Goal: Find specific page/section: Find specific page/section

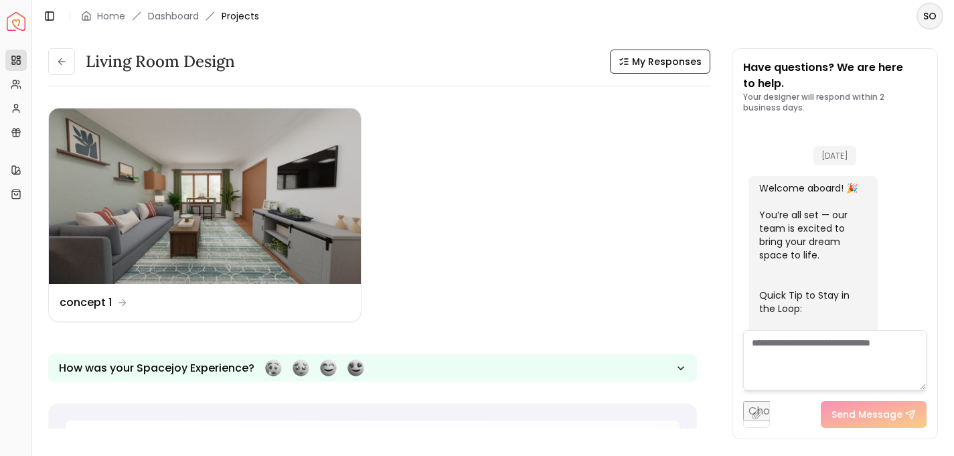
scroll to position [1684, 0]
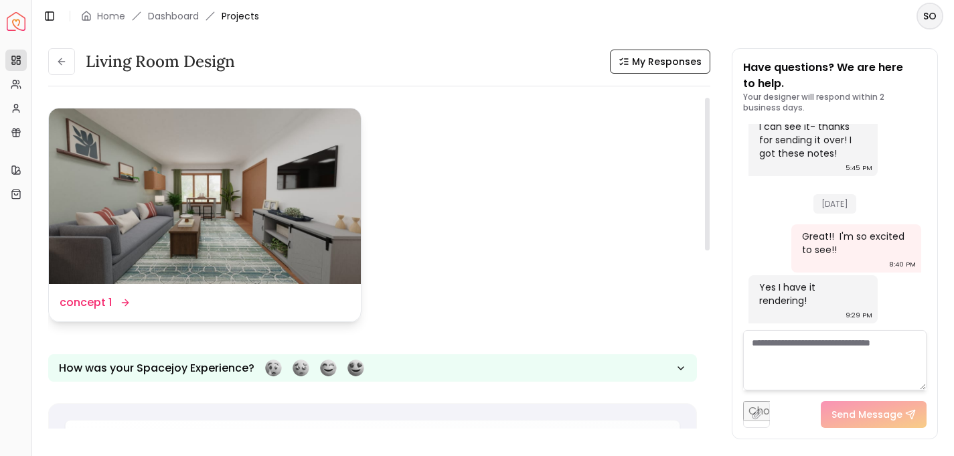
click at [248, 212] on img at bounding box center [205, 195] width 312 height 175
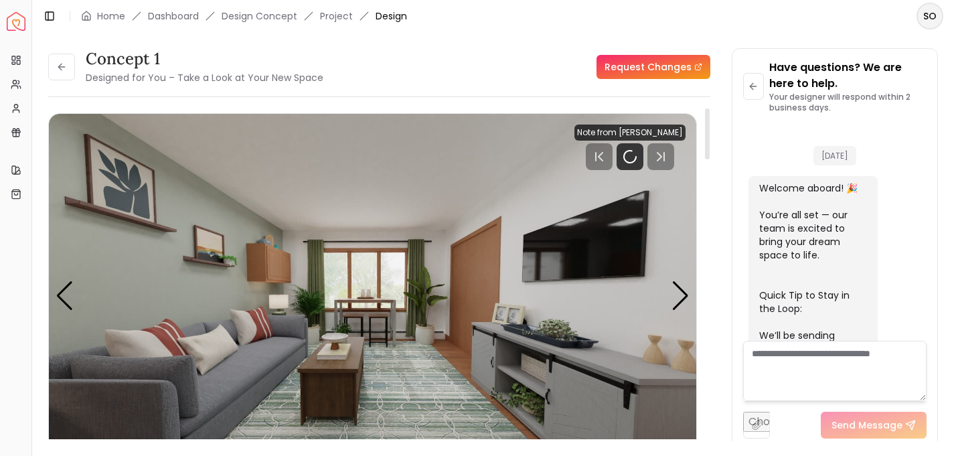
scroll to position [1673, 0]
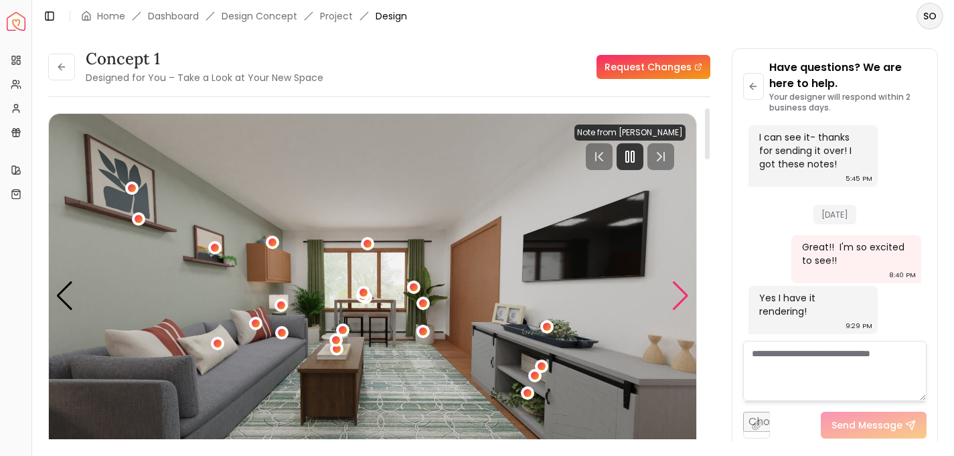
click at [681, 295] on div "Next slide" at bounding box center [680, 295] width 18 height 29
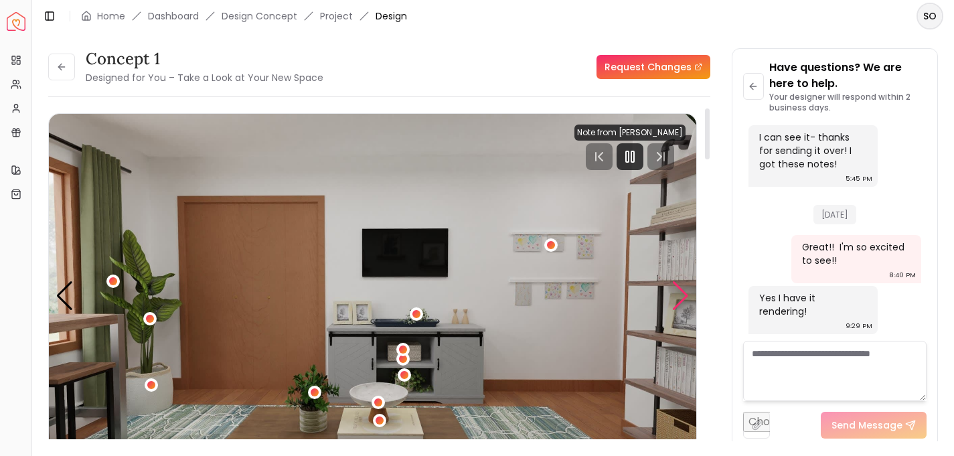
click at [681, 295] on div "Next slide" at bounding box center [680, 295] width 18 height 29
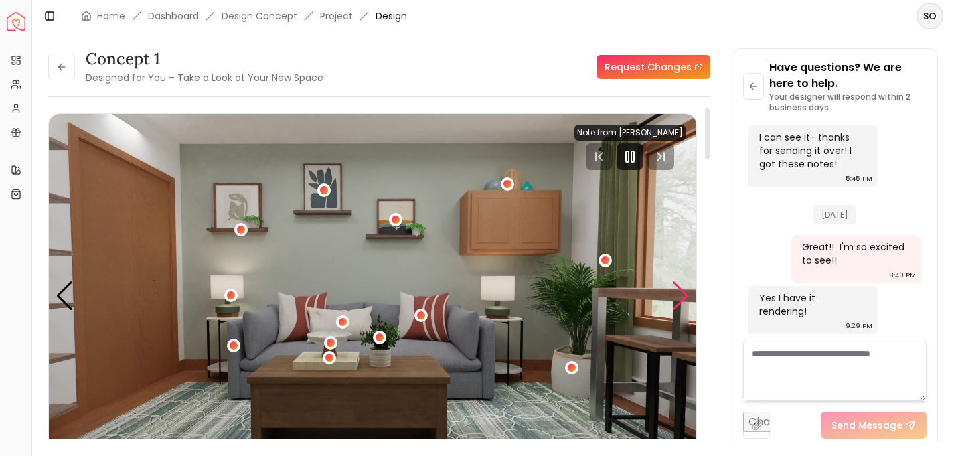
click at [681, 293] on div "Next slide" at bounding box center [680, 295] width 18 height 29
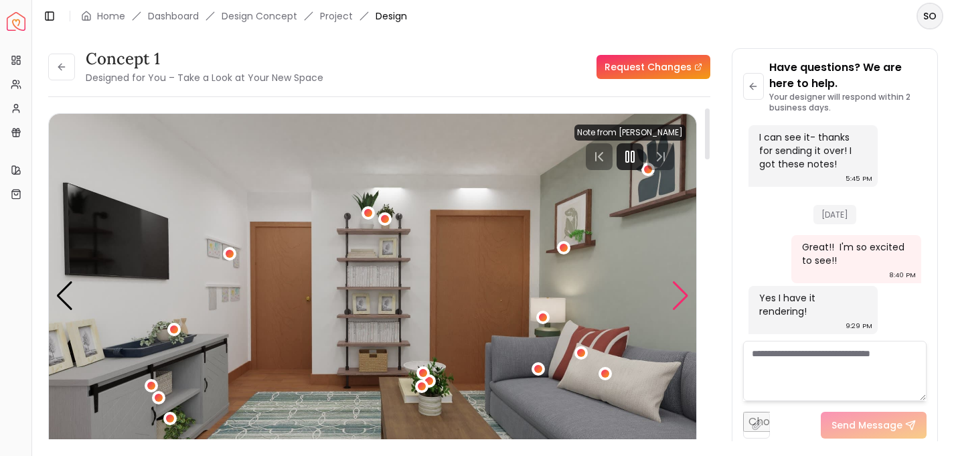
click at [681, 293] on div "Next slide" at bounding box center [680, 295] width 18 height 29
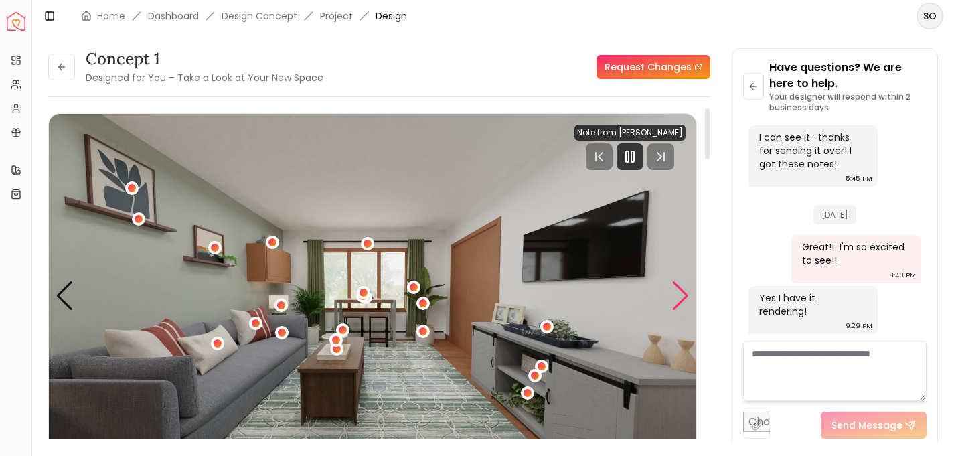
click at [681, 293] on div "Next slide" at bounding box center [680, 295] width 18 height 29
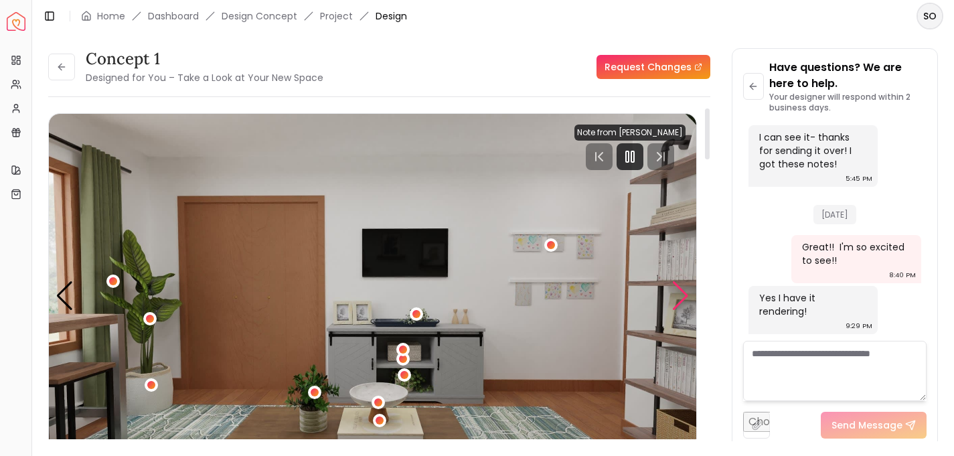
click at [681, 293] on div "Next slide" at bounding box center [680, 295] width 18 height 29
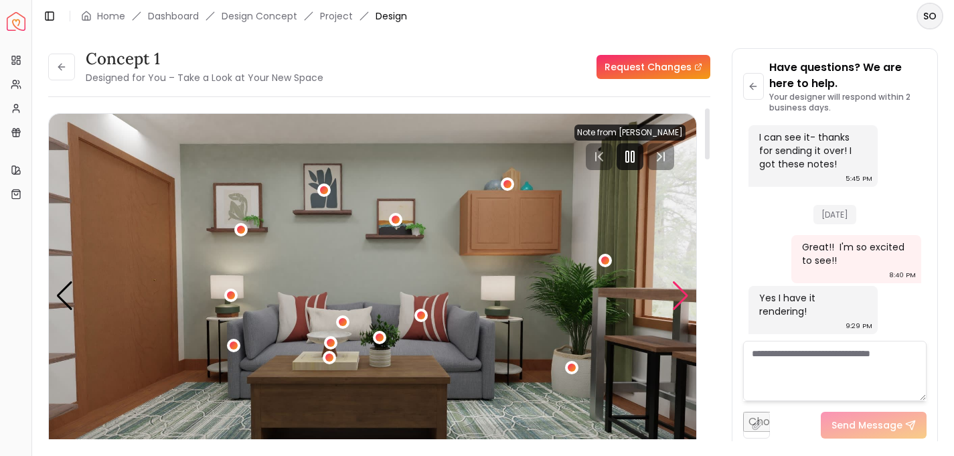
click at [681, 293] on div "Next slide" at bounding box center [680, 295] width 18 height 29
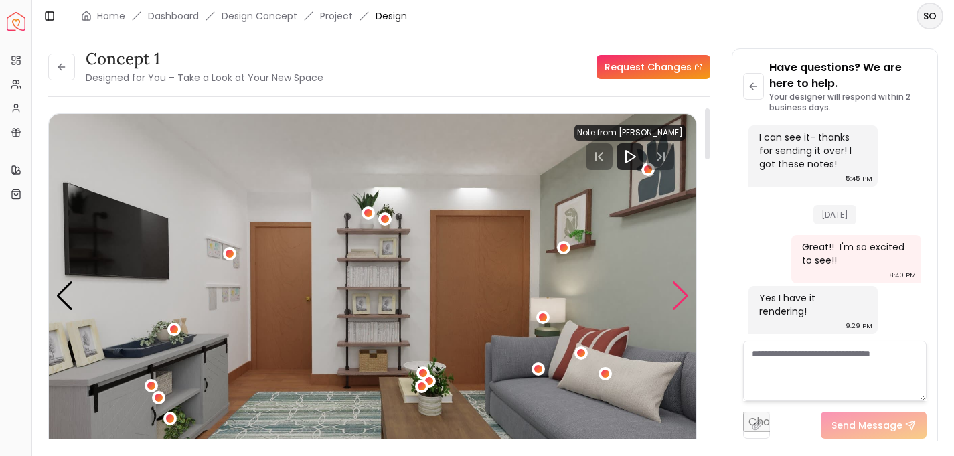
click at [681, 293] on div "Next slide" at bounding box center [680, 295] width 18 height 29
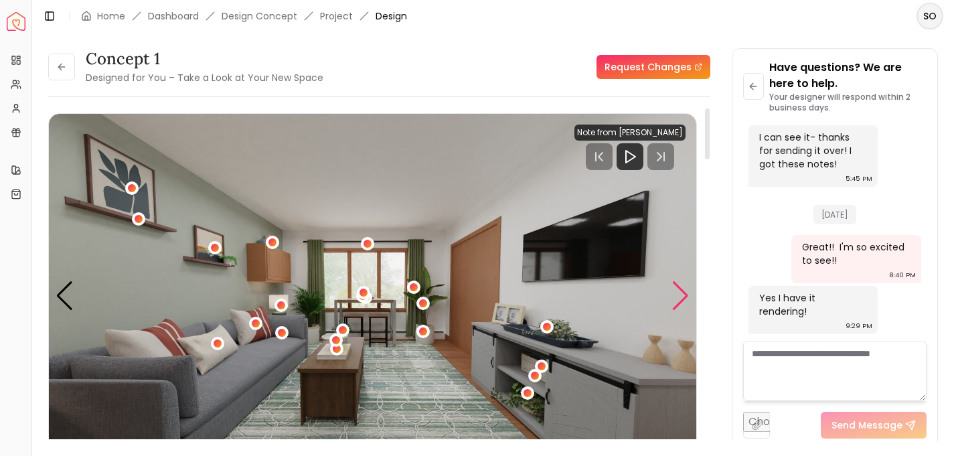
click at [681, 293] on div "Next slide" at bounding box center [680, 295] width 18 height 29
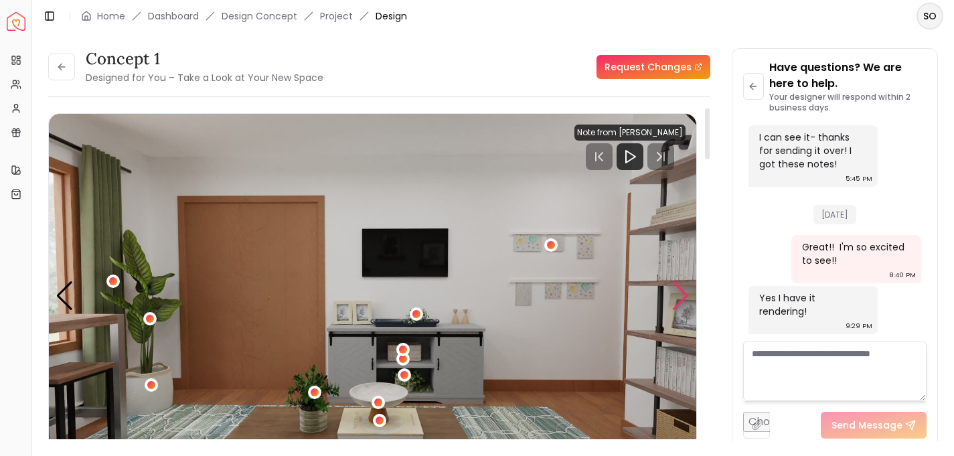
click at [681, 293] on div "Next slide" at bounding box center [680, 295] width 18 height 29
